Goal: Task Accomplishment & Management: Complete application form

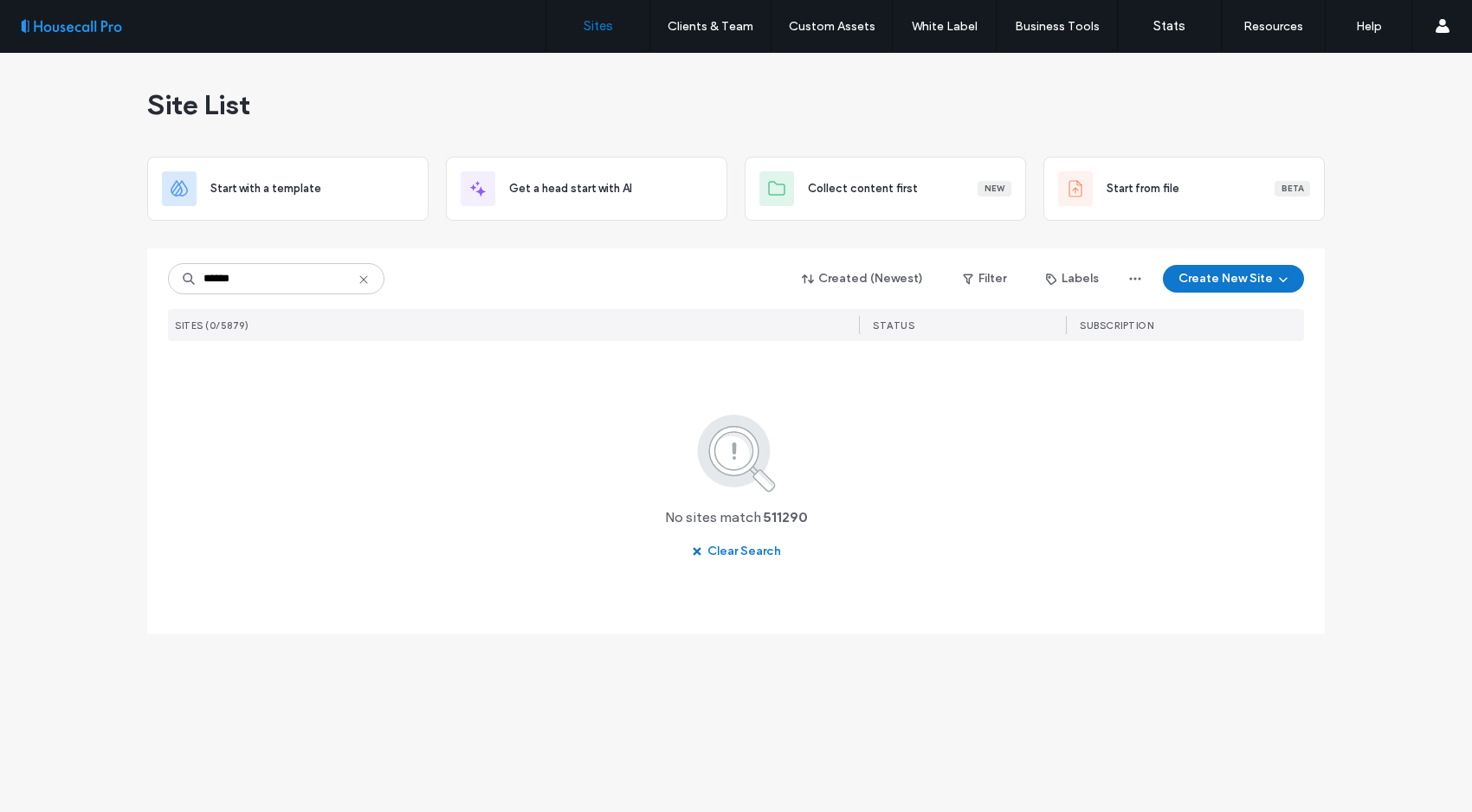
click at [104, 290] on div "Site List Start with a template Get a head start with AI Collect content first …" at bounding box center [736, 432] width 1472 height 759
type input "******"
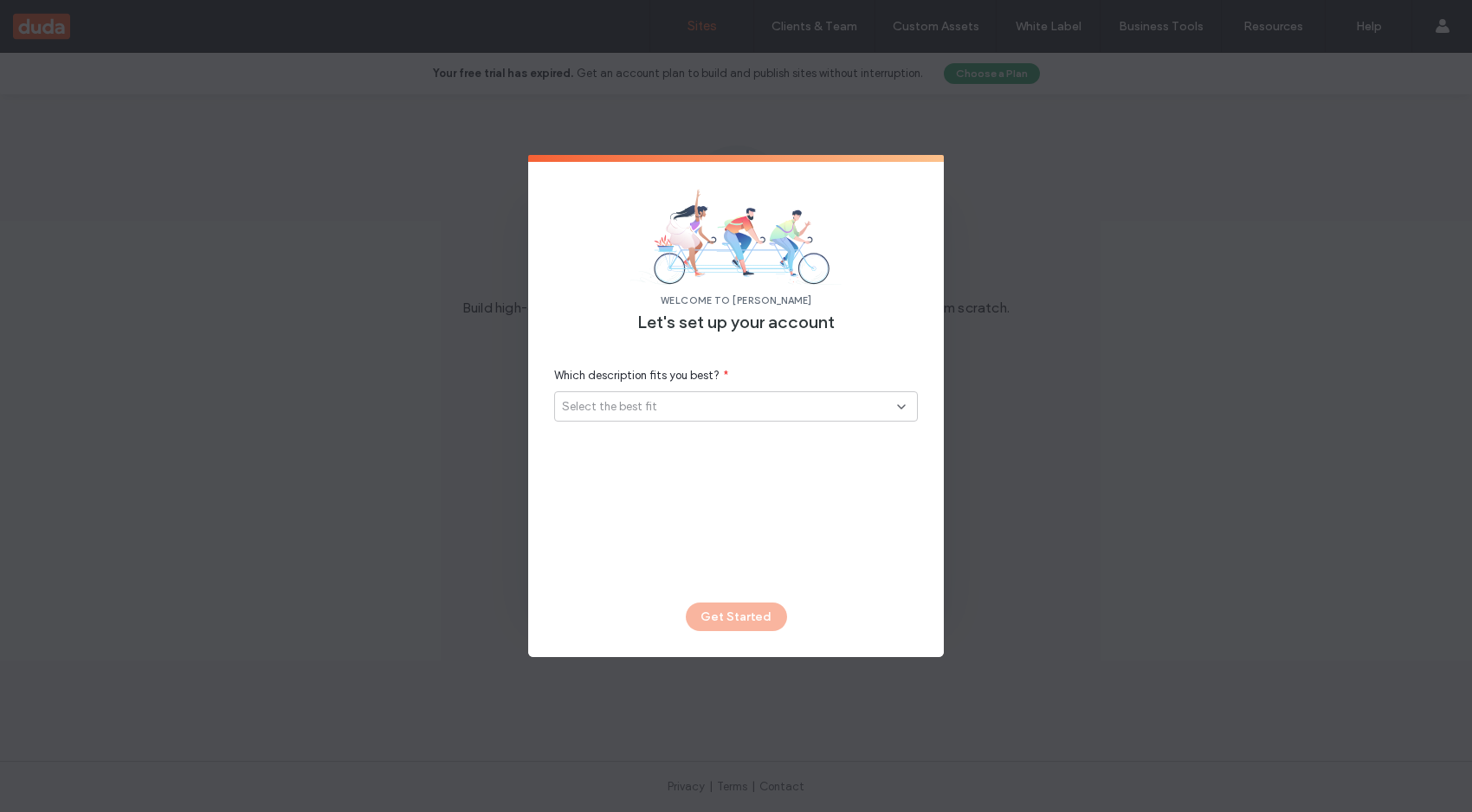
click at [649, 409] on span "Select the best fit" at bounding box center [609, 406] width 95 height 17
click at [641, 442] on span "I’m with a SaaS company" at bounding box center [628, 437] width 133 height 17
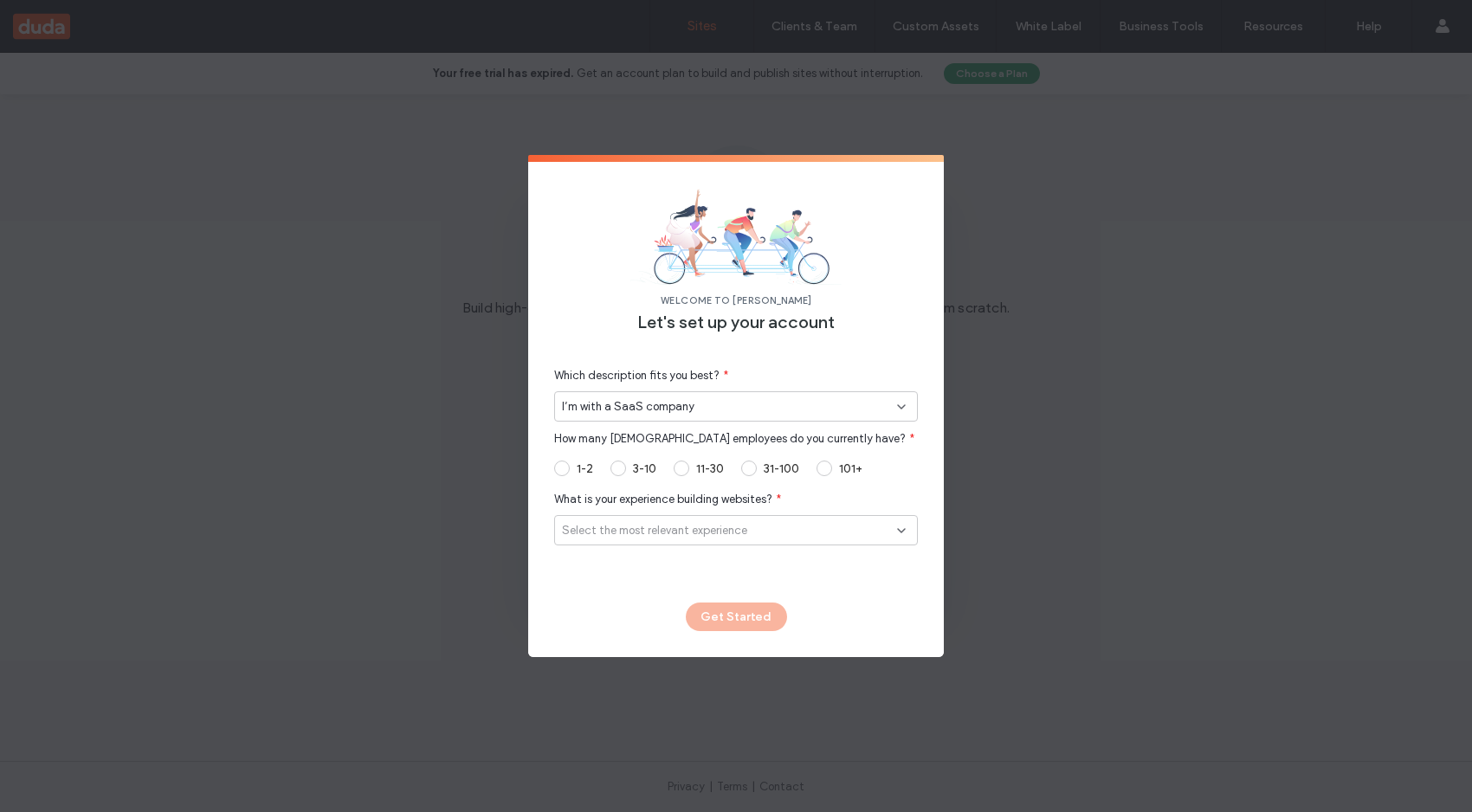
click at [826, 464] on span at bounding box center [824, 468] width 15 height 15
drag, startPoint x: 715, startPoint y: 623, endPoint x: 757, endPoint y: 617, distance: 42.4
click at [714, 623] on form "WELCOME TO DUDA Let's set up your account Which description fits you best? * I’…" at bounding box center [736, 406] width 415 height 502
click at [1132, 381] on div "WELCOME TO DUDA Let's set up your account Which description fits you best? * I’…" at bounding box center [736, 406] width 1472 height 812
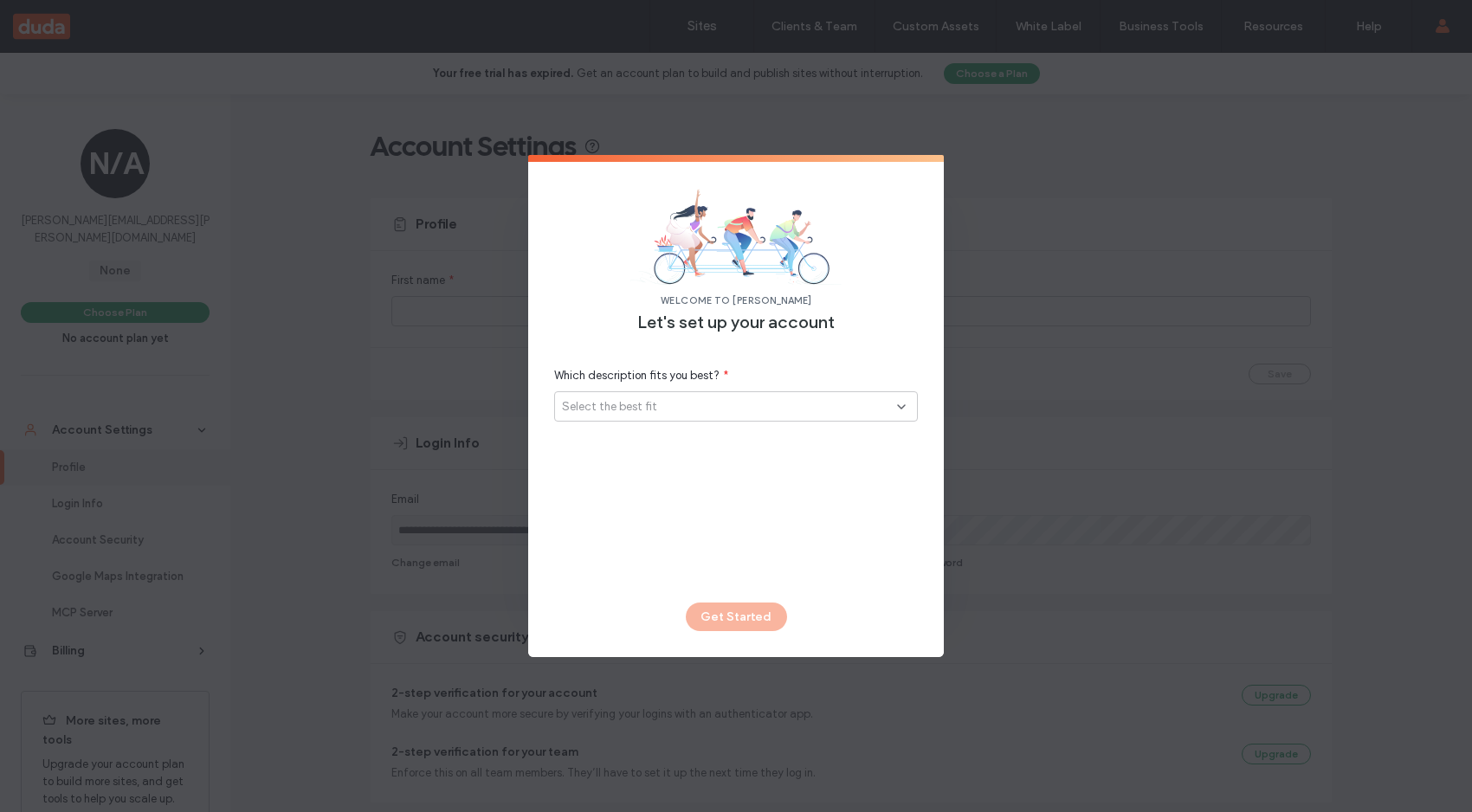
click at [437, 405] on div "WELCOME TO DUDA Let's set up your account Which description fits you best? * Se…" at bounding box center [736, 406] width 1472 height 812
click at [260, 393] on div "WELCOME TO DUDA Let's set up your account Which description fits you best? * Se…" at bounding box center [736, 406] width 1472 height 812
click at [641, 218] on img at bounding box center [736, 237] width 364 height 97
click at [600, 229] on img at bounding box center [736, 237] width 364 height 97
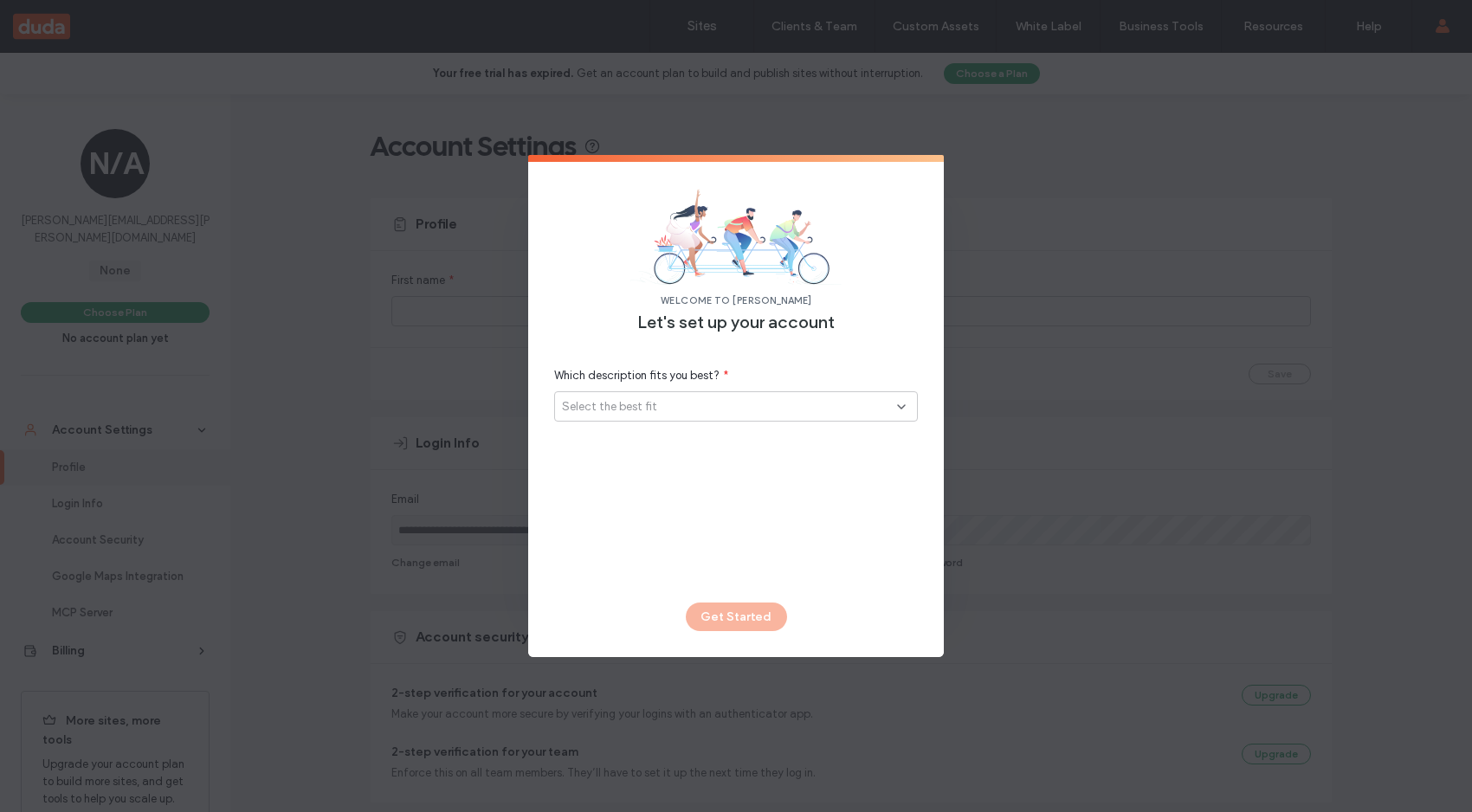
click at [835, 582] on div "WELCOME TO DUDA Let's set up your account Which description fits you best? * Se…" at bounding box center [736, 382] width 415 height 440
click at [1082, 621] on div "WELCOME TO DUDA Let's set up your account Which description fits you best? * Se…" at bounding box center [736, 406] width 1472 height 812
click at [742, 395] on div "Select the best fit" at bounding box center [736, 406] width 364 height 30
click at [715, 435] on div "I’m with a SaaS company" at bounding box center [736, 438] width 362 height 30
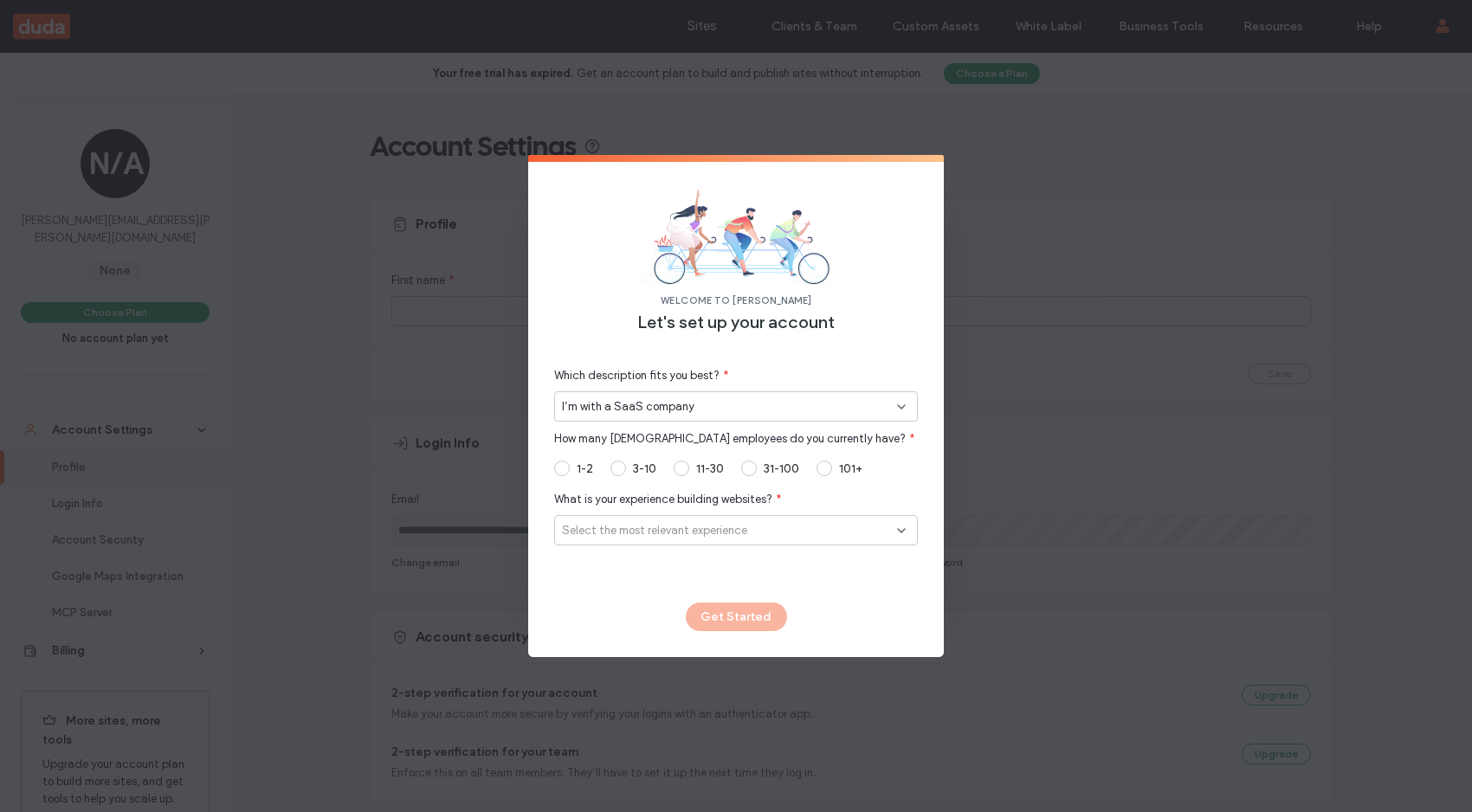
click at [832, 467] on span at bounding box center [824, 468] width 15 height 15
click at [650, 529] on span "Select the most relevant experience" at bounding box center [654, 529] width 185 height 17
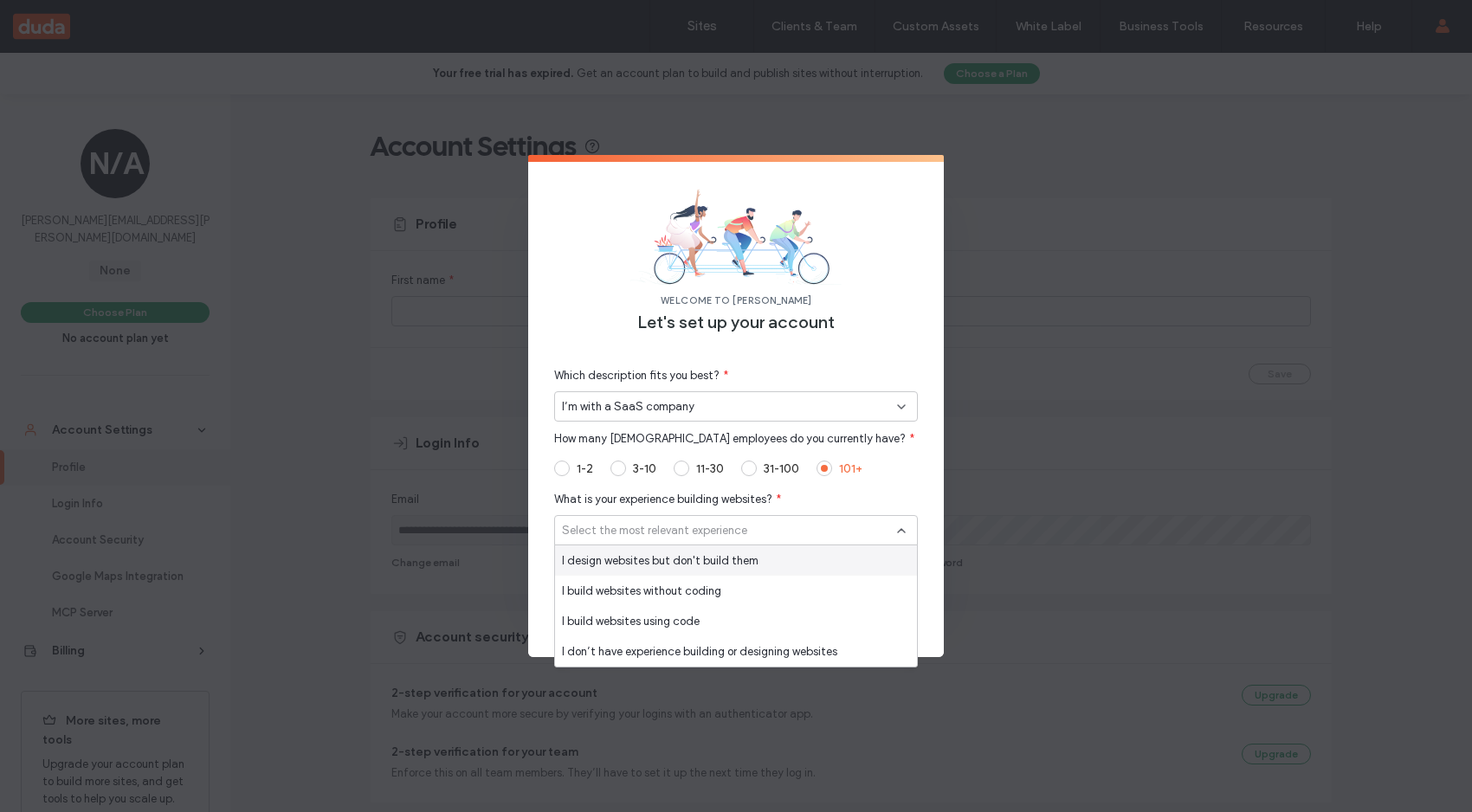
click at [652, 560] on span "I design websites but don't build them" at bounding box center [660, 560] width 196 height 17
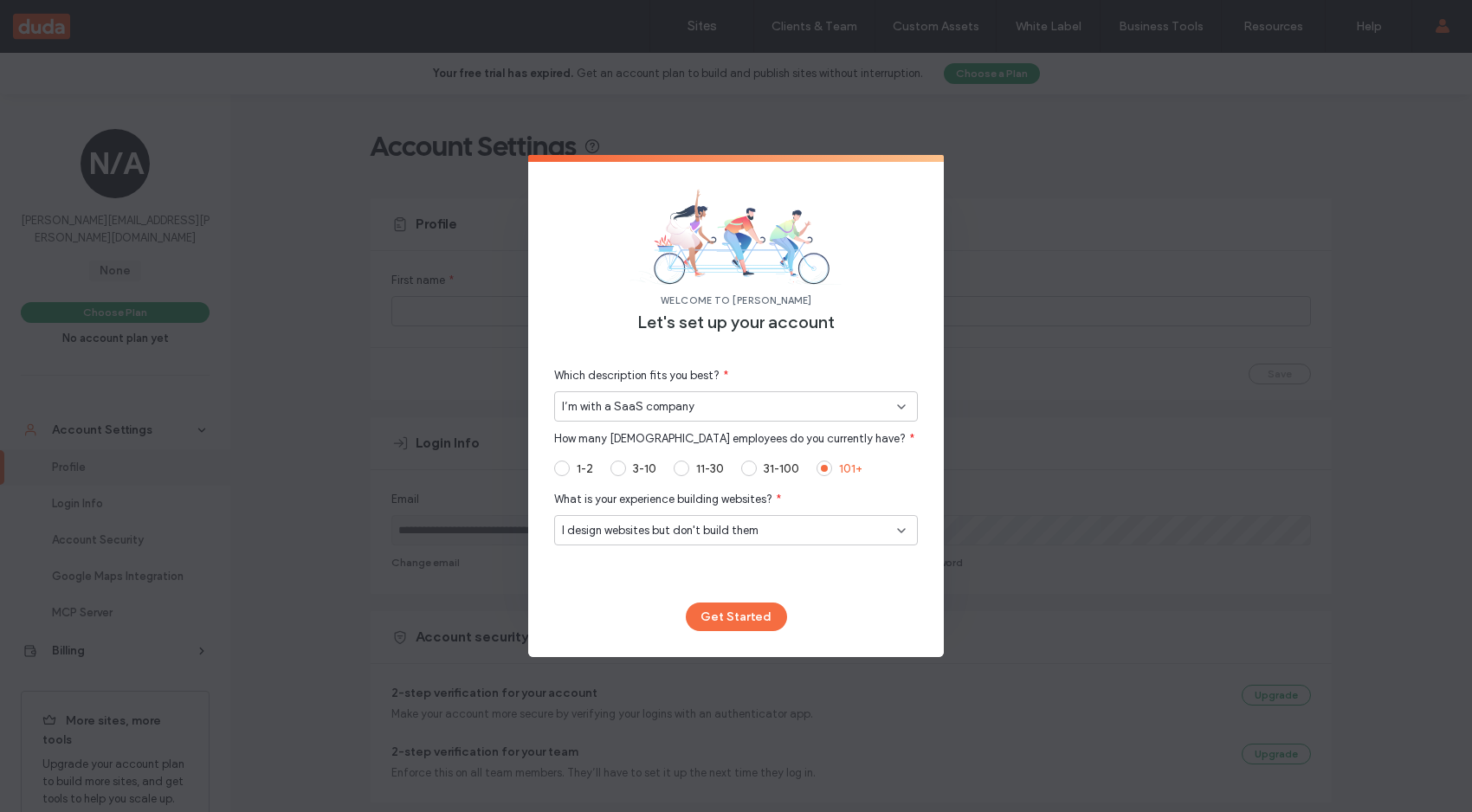
drag, startPoint x: 722, startPoint y: 615, endPoint x: 887, endPoint y: 623, distance: 165.2
click at [722, 616] on button "Get Started" at bounding box center [736, 617] width 102 height 29
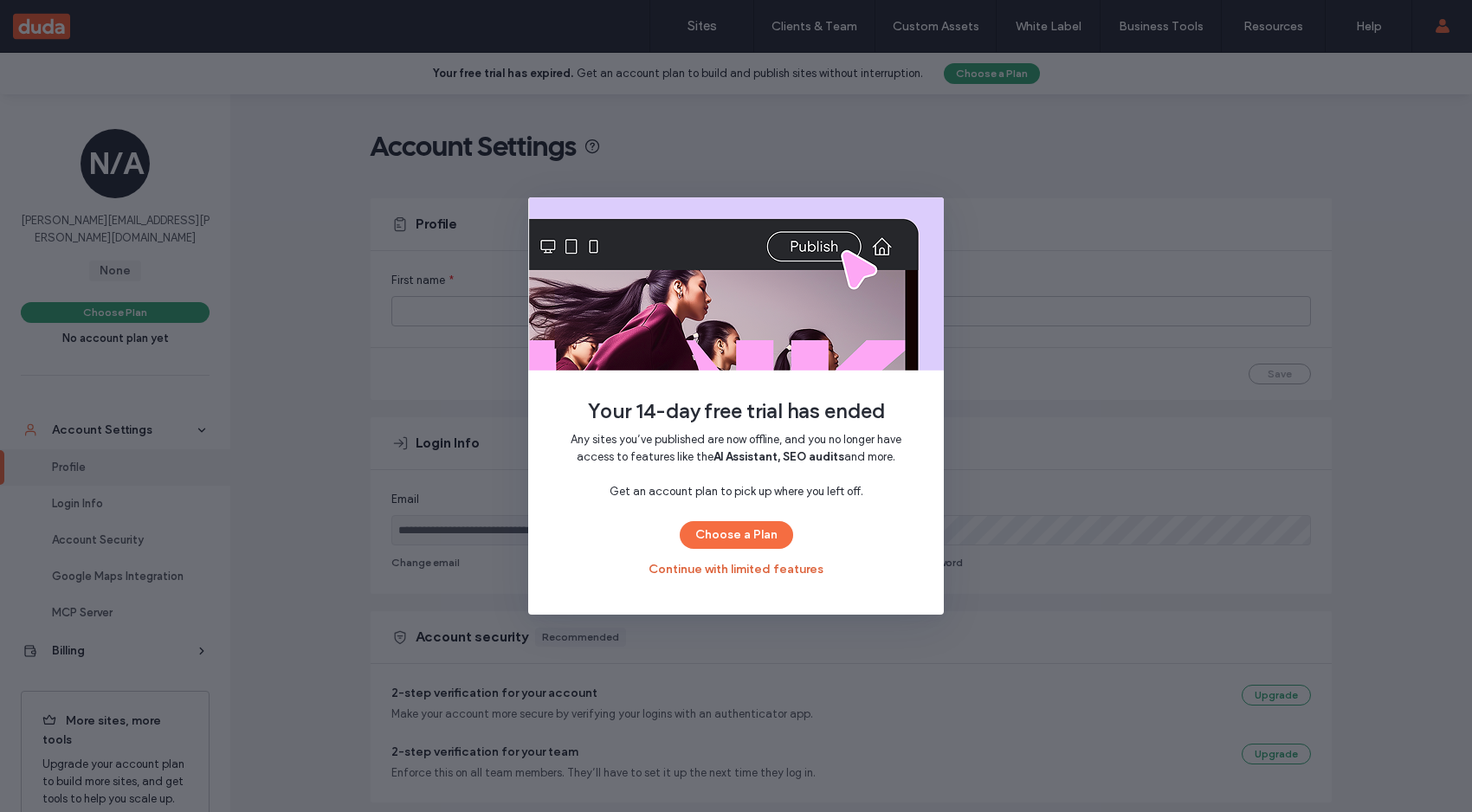
click at [734, 569] on button "Continue with limited features" at bounding box center [736, 569] width 175 height 28
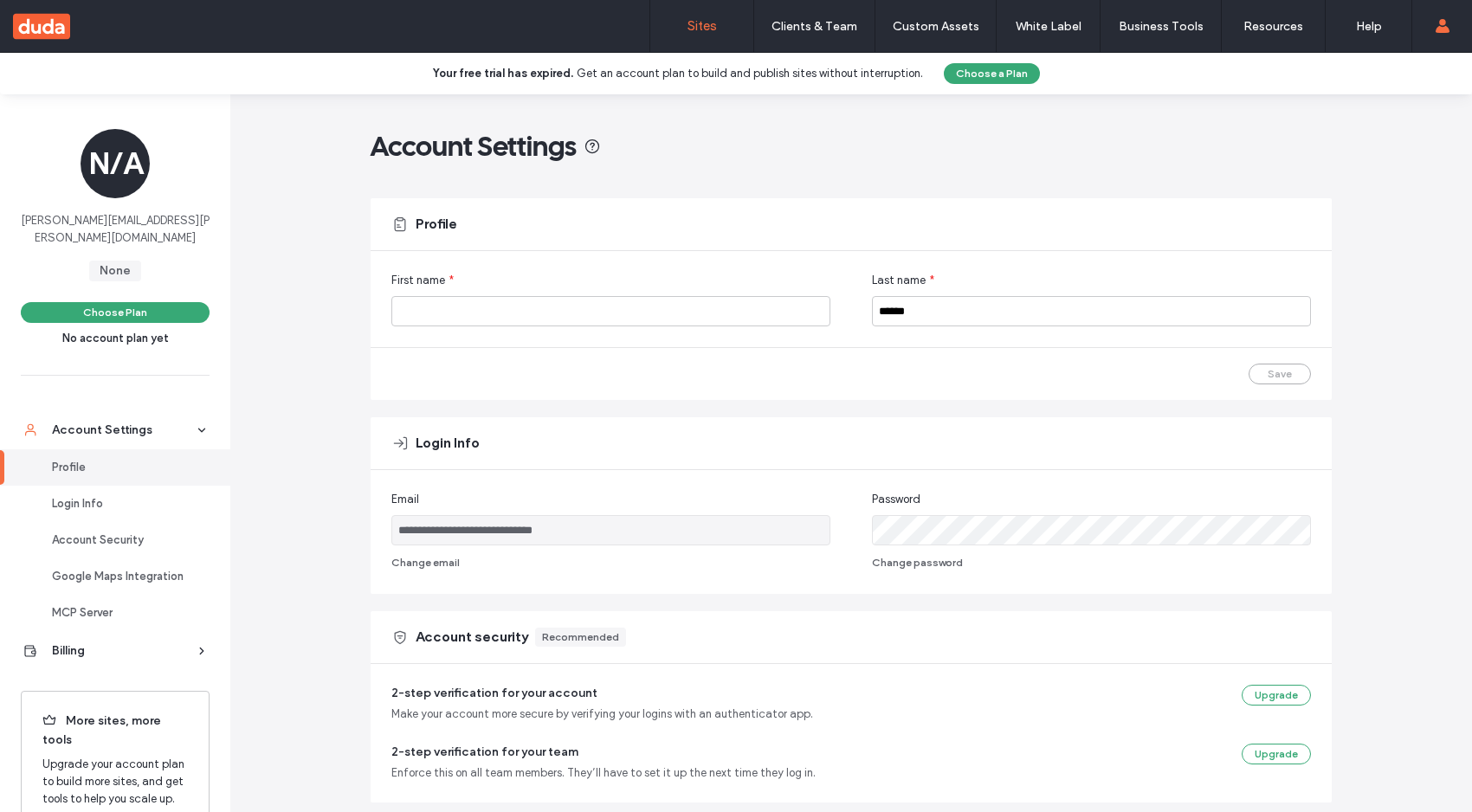
drag, startPoint x: 0, startPoint y: 0, endPoint x: 689, endPoint y: 32, distance: 689.7
click at [689, 32] on label "Sites" at bounding box center [702, 25] width 29 height 15
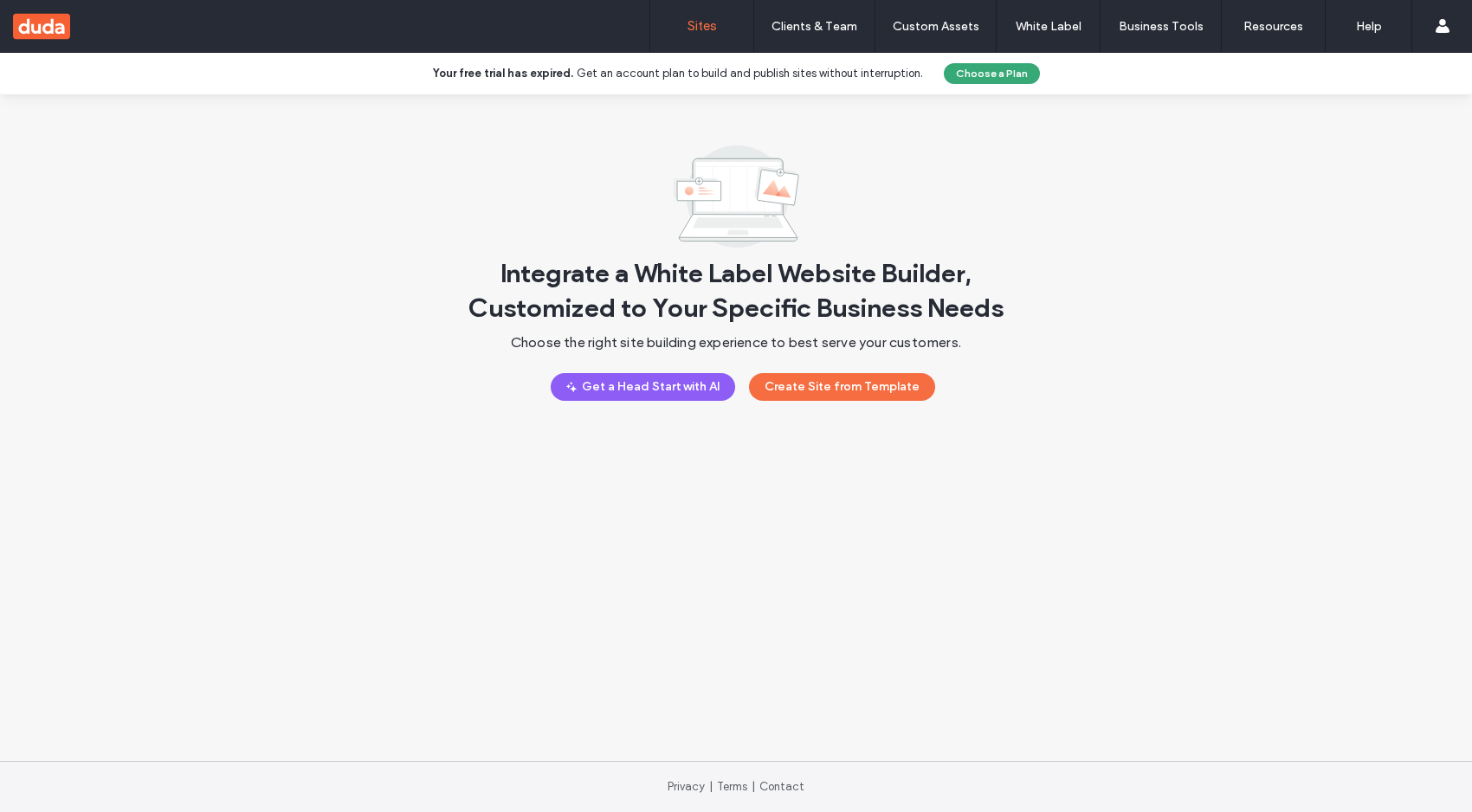
click at [693, 28] on label "Sites" at bounding box center [702, 25] width 29 height 15
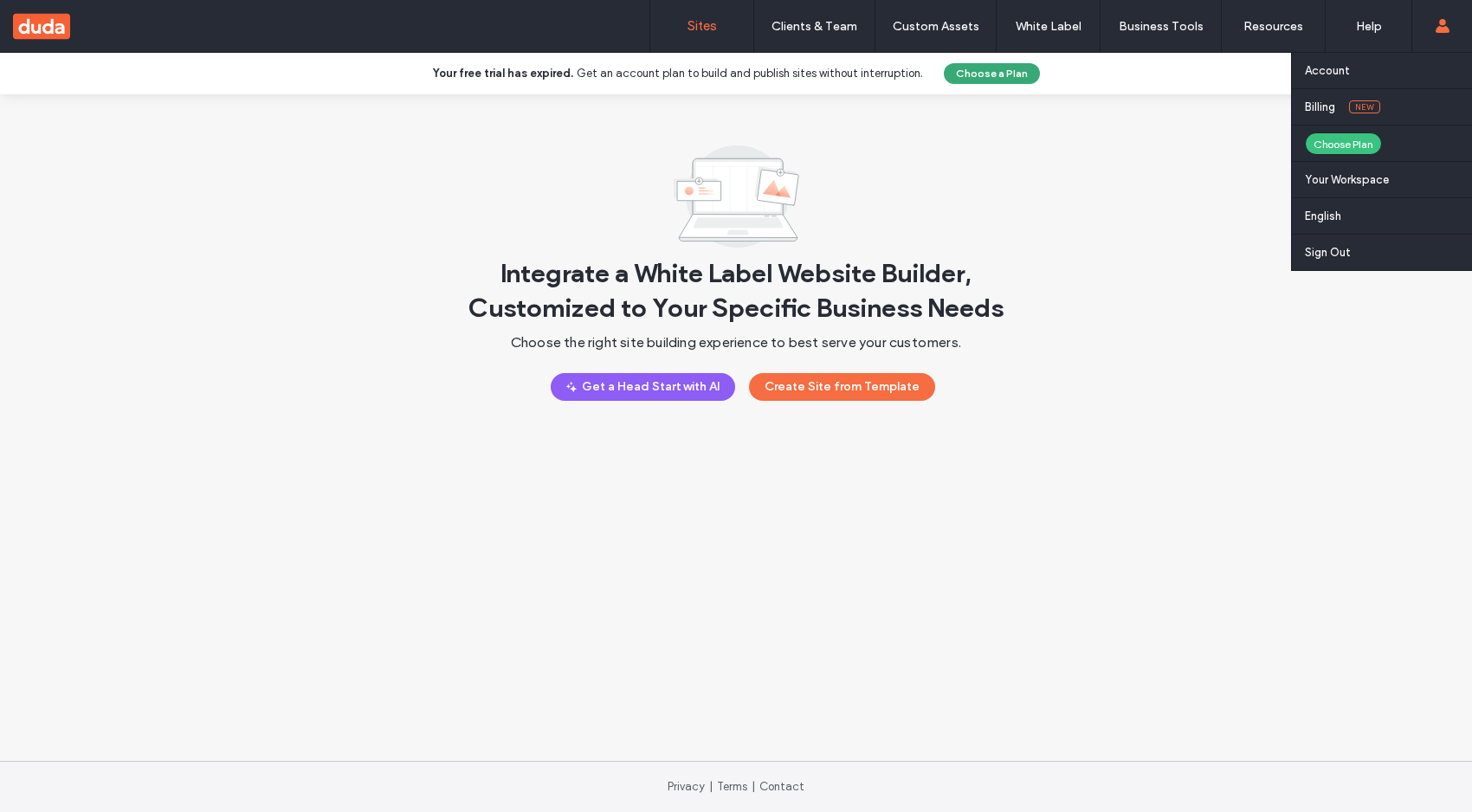
click at [1441, 33] on span at bounding box center [1443, 26] width 14 height 52
click at [1347, 70] on label "Account" at bounding box center [1327, 70] width 45 height 13
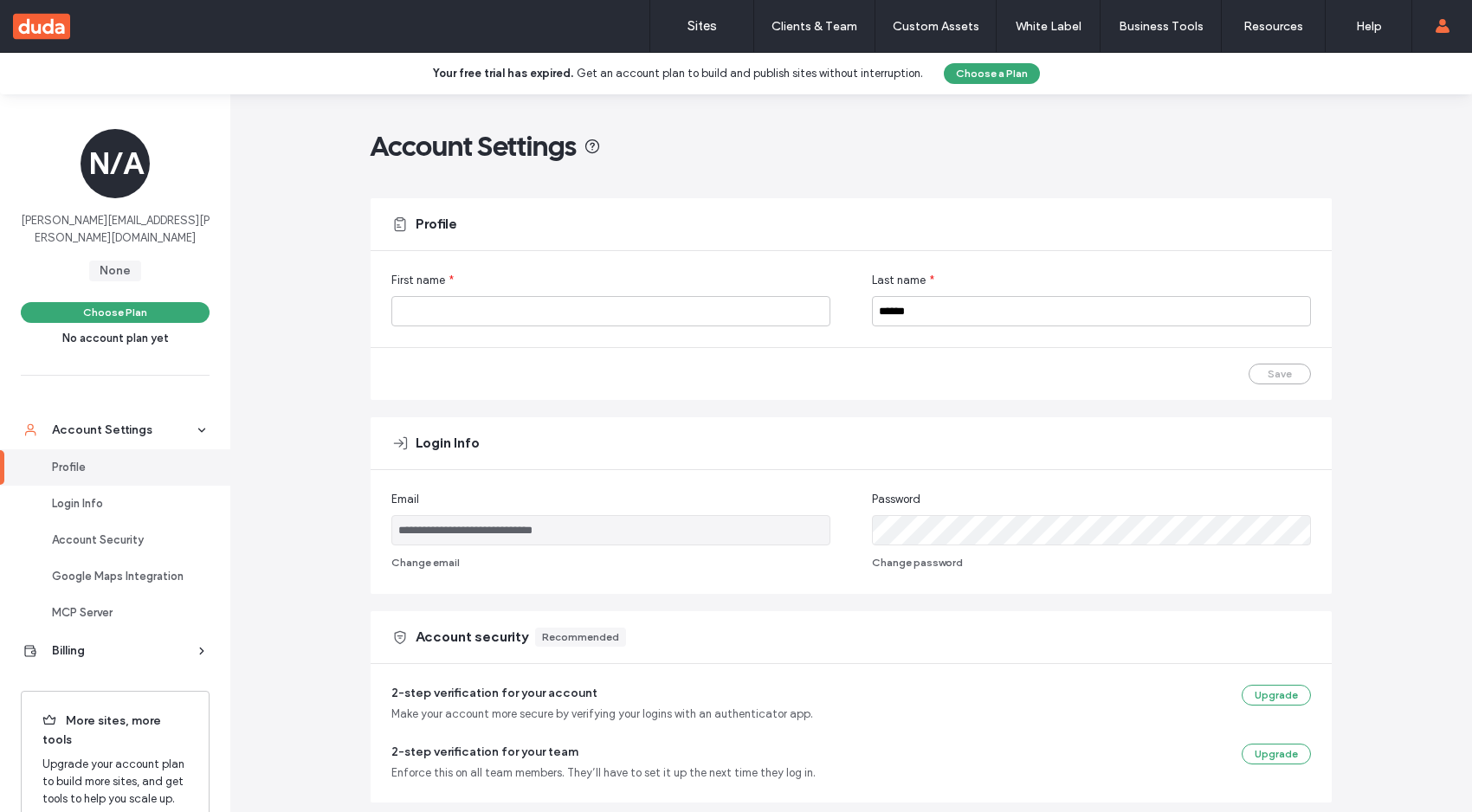
click at [343, 291] on div "**********" at bounding box center [851, 752] width 1241 height 1316
click at [680, 33] on link "Sites" at bounding box center [702, 26] width 103 height 52
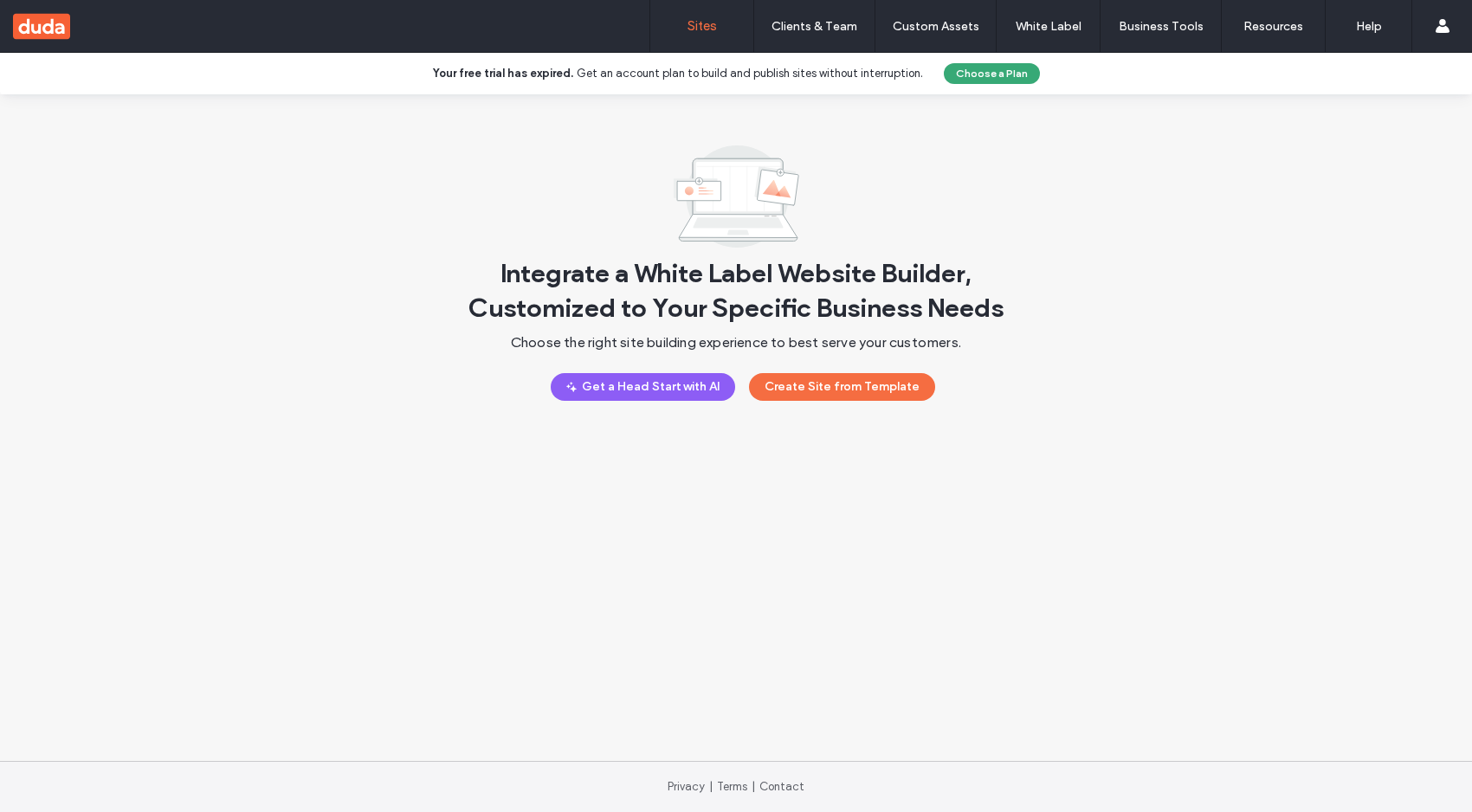
click at [802, 552] on div "Integrate a White Label Website Builder, Customized to Your Specific Business N…" at bounding box center [736, 428] width 1472 height 667
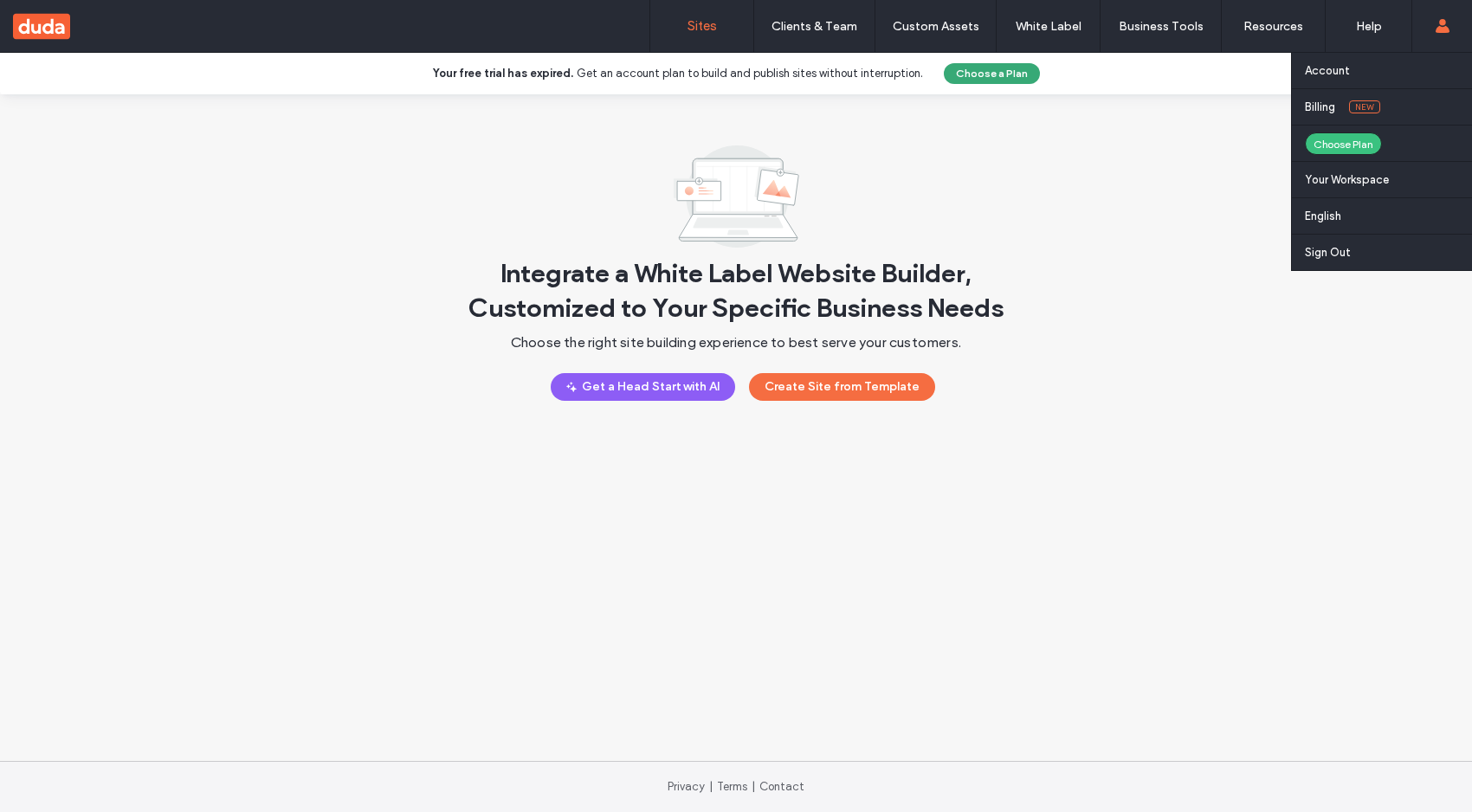
click at [1435, 19] on icon at bounding box center [1443, 26] width 14 height 14
click at [1328, 70] on label "Account" at bounding box center [1327, 70] width 45 height 13
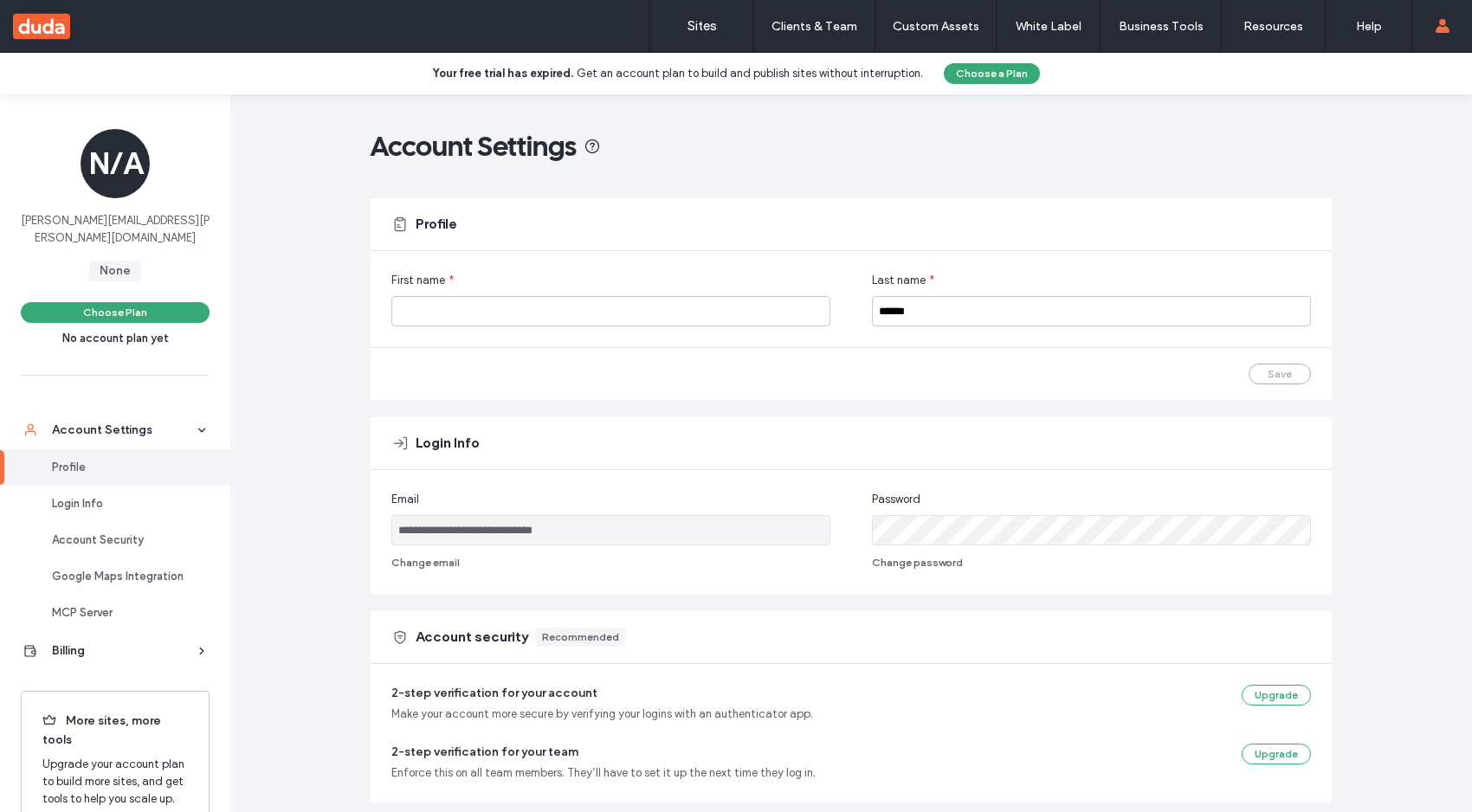
click at [1356, 214] on div "**********" at bounding box center [851, 752] width 1241 height 1316
click at [714, 29] on label "Sites" at bounding box center [702, 25] width 29 height 15
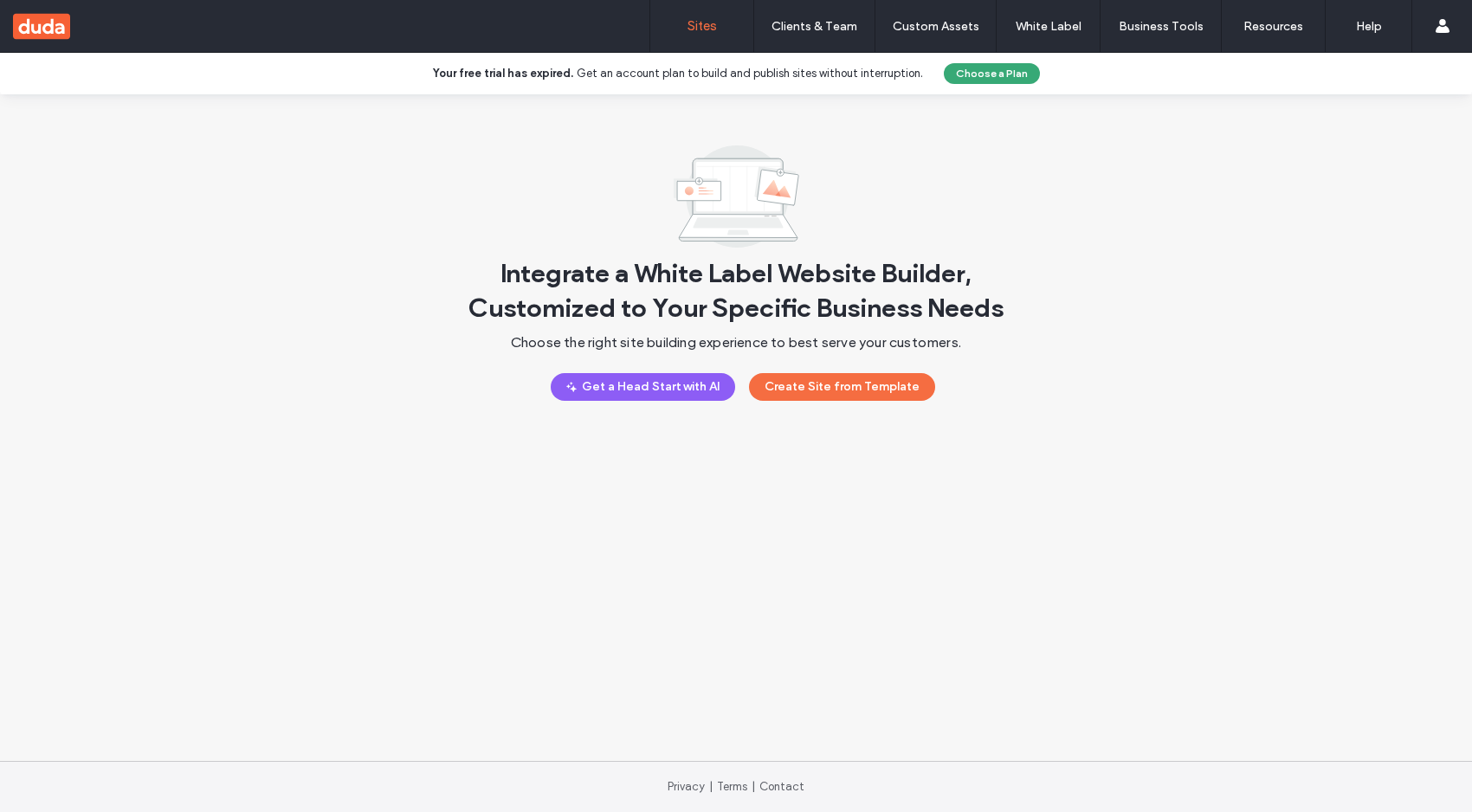
click at [523, 585] on div "Integrate a White Label Website Builder, Customized to Your Specific Business N…" at bounding box center [736, 428] width 1472 height 667
